Goal: Task Accomplishment & Management: Manage account settings

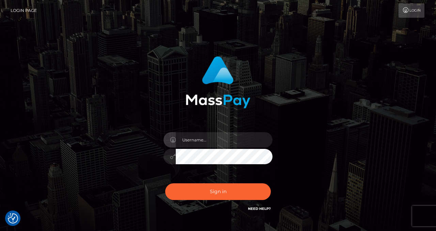
type input "izabela.throne"
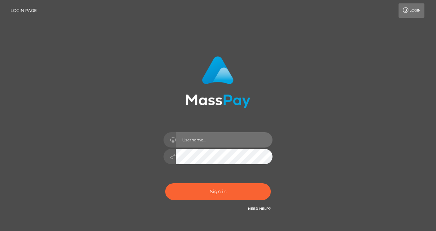
click at [201, 143] on input "text" at bounding box center [224, 139] width 97 height 15
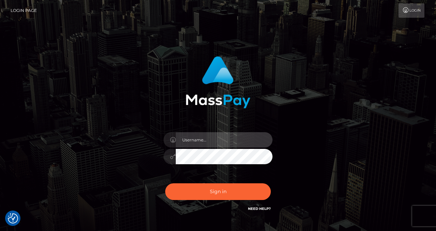
checkbox input "true"
type input "izabela.throne"
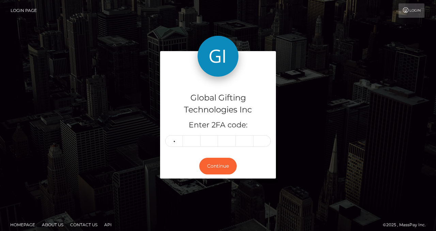
type input "7"
type input "6"
type input "4"
type input "5"
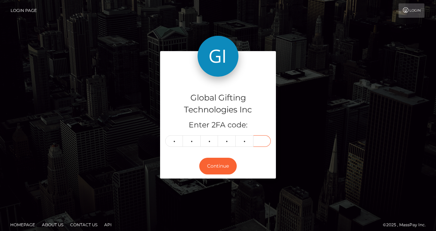
type input "8"
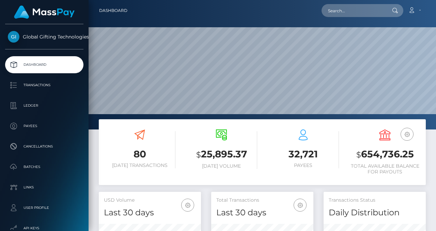
scroll to position [120, 102]
